Goal: Task Accomplishment & Management: Use online tool/utility

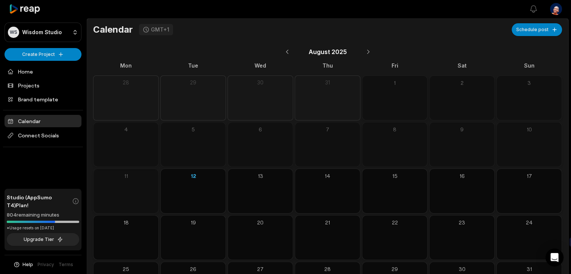
click at [444, 45] on div "[DATE]" at bounding box center [327, 51] width 469 height 17
click at [44, 80] on link "Projects" at bounding box center [43, 85] width 77 height 12
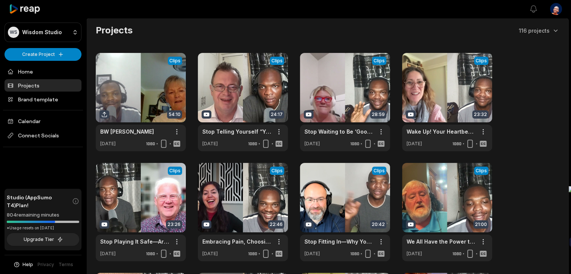
click at [59, 56] on html "WS Wisdom Studio Create Project Home Projects Brand template Calendar Connect S…" at bounding box center [285, 137] width 571 height 274
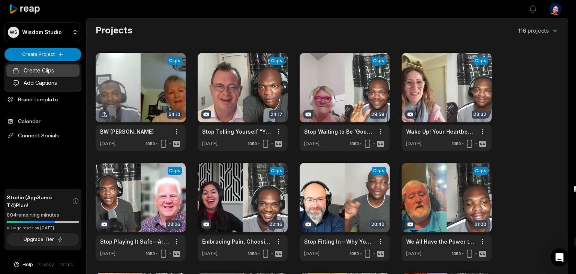
click at [54, 71] on link "Create Clips" at bounding box center [42, 70] width 73 height 12
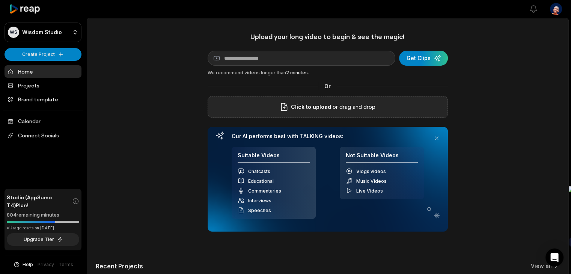
click at [306, 108] on span "Click to upload" at bounding box center [311, 106] width 40 height 9
click at [0, 0] on input "Click to upload" at bounding box center [0, 0] width 0 height 0
